Goal: Browse casually

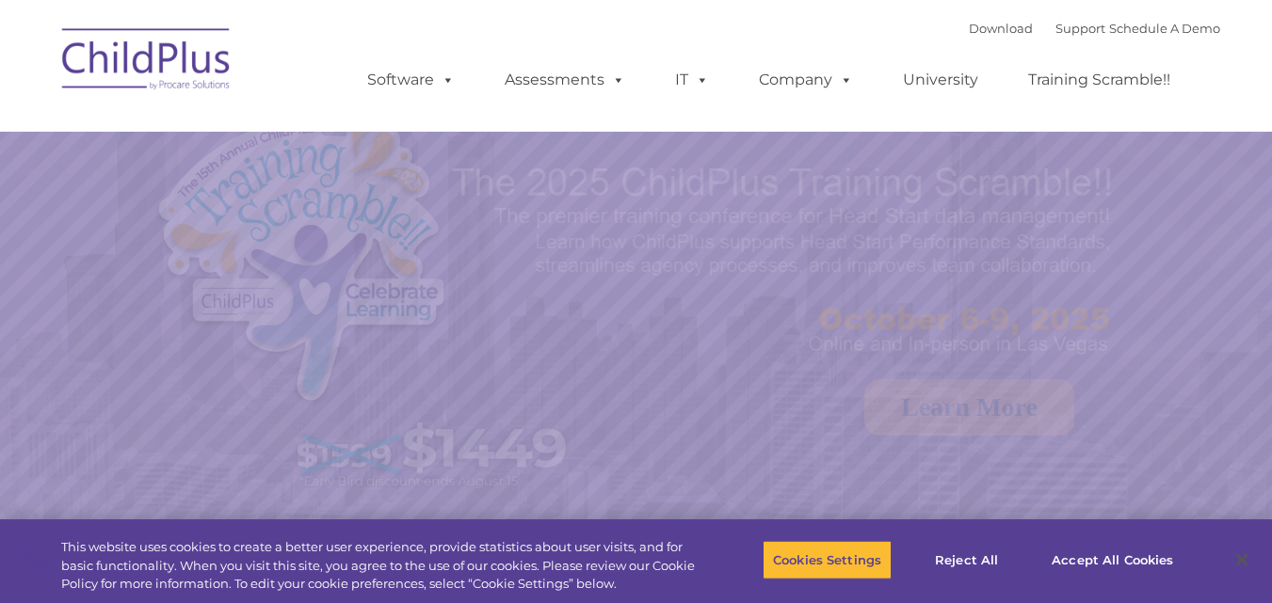
select select "MEDIUM"
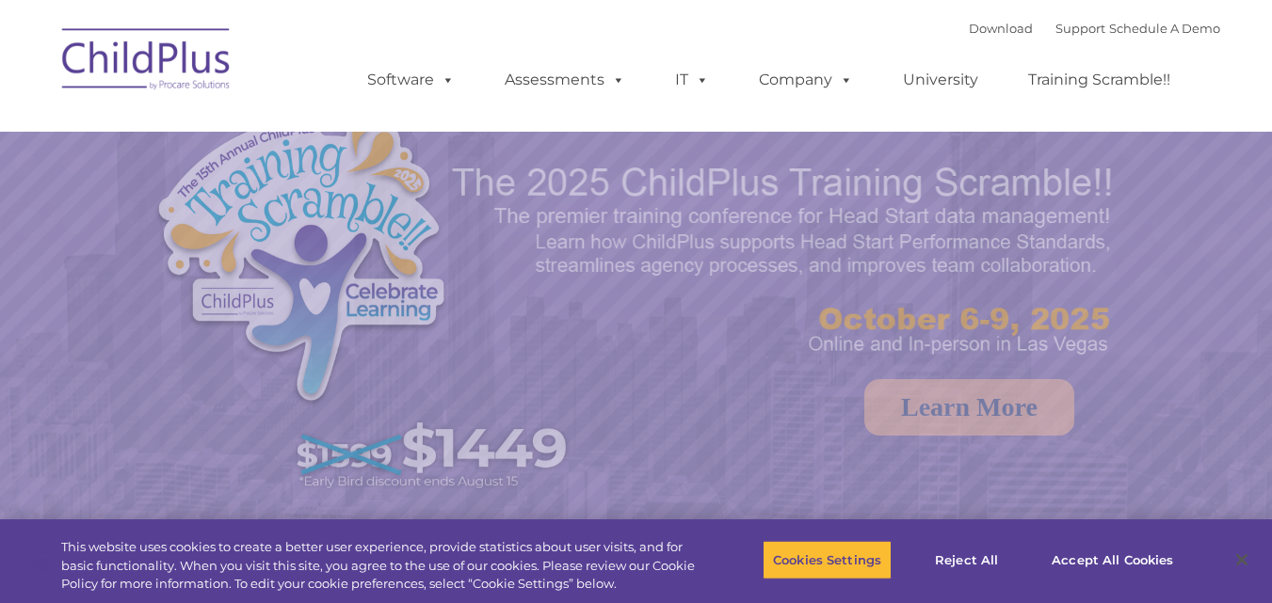
select select "MEDIUM"
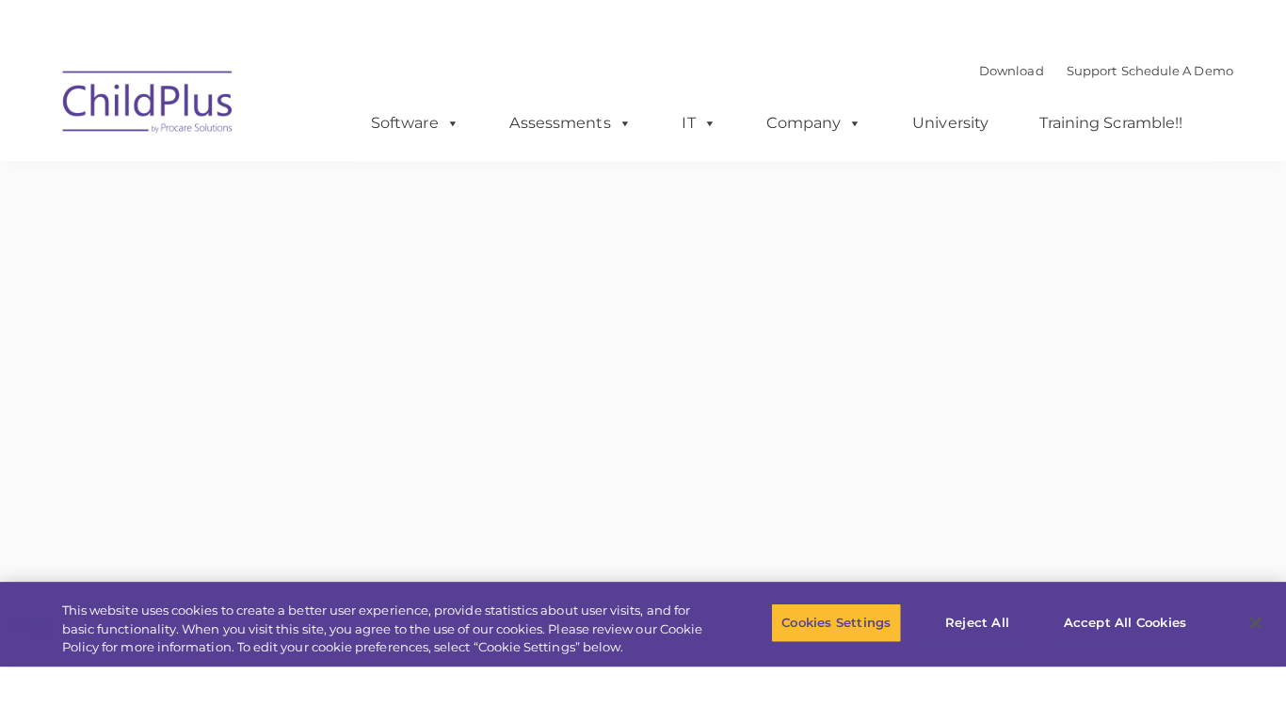
scroll to position [750, 0]
